Goal: Find specific page/section

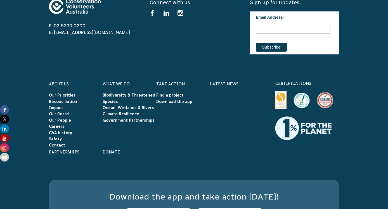
scroll to position [437, 0]
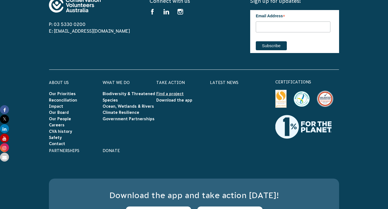
click at [161, 94] on link "Find a project" at bounding box center [169, 94] width 27 height 4
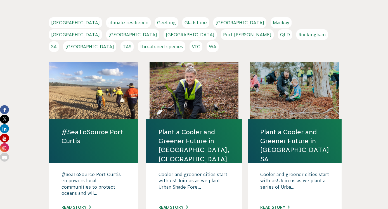
scroll to position [119, 0]
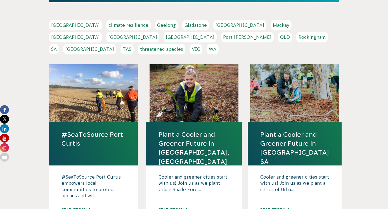
click at [59, 44] on link "SA" at bounding box center [54, 49] width 10 height 11
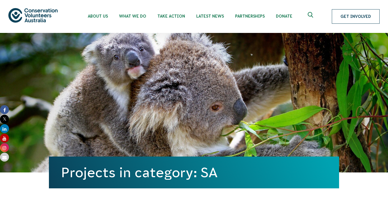
click at [346, 17] on link "Get Involved" at bounding box center [356, 16] width 48 height 15
